Goal: Task Accomplishment & Management: Manage account settings

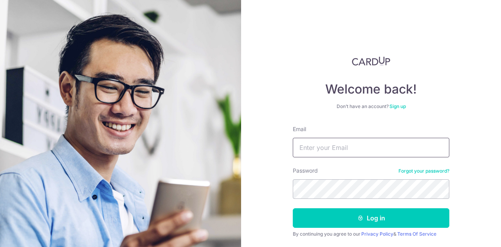
click at [388, 147] on input "Email" at bounding box center [371, 148] width 156 height 20
type input "[EMAIL_ADDRESS][DOMAIN_NAME]"
click at [293, 208] on button "Log in" at bounding box center [371, 218] width 156 height 20
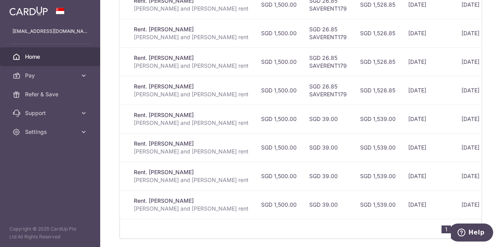
scroll to position [352, 0]
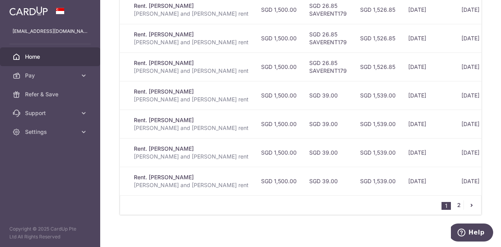
click at [457, 205] on link "2" at bounding box center [458, 204] width 9 height 9
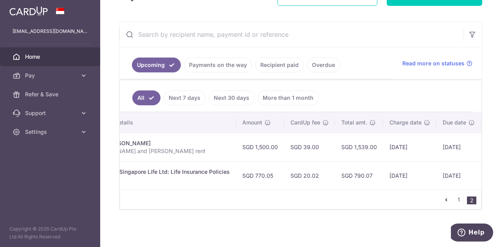
scroll to position [0, 0]
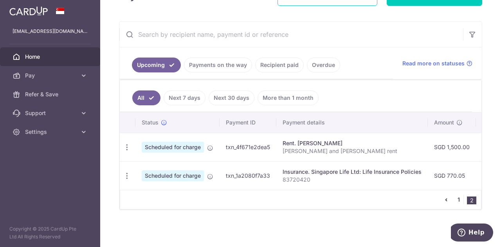
click at [454, 197] on link "1" at bounding box center [458, 199] width 9 height 9
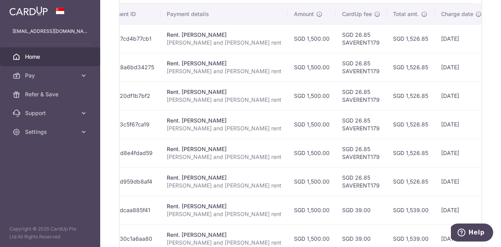
scroll to position [0, 117]
